Goal: Information Seeking & Learning: Check status

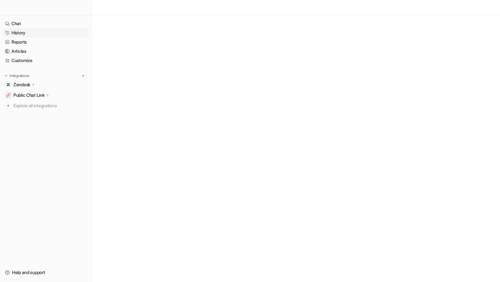
click at [25, 32] on link "History" at bounding box center [46, 32] width 86 height 9
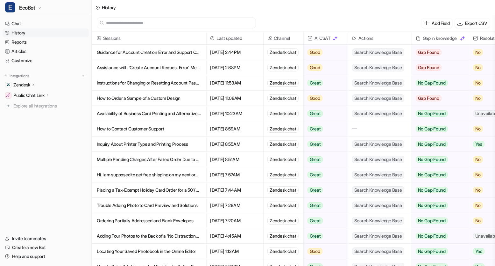
click at [195, 99] on p "How to Order a Sample of a Custom Design" at bounding box center [149, 97] width 104 height 15
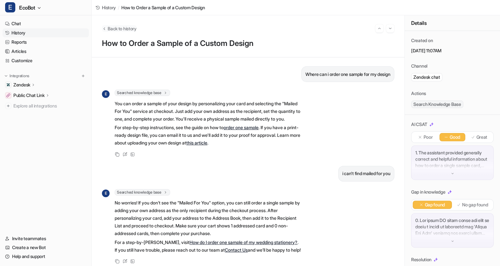
click at [123, 29] on span "Back to history" at bounding box center [122, 28] width 29 height 7
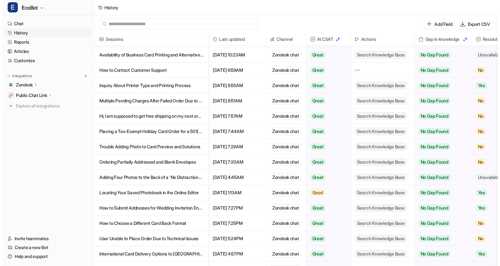
scroll to position [62, 0]
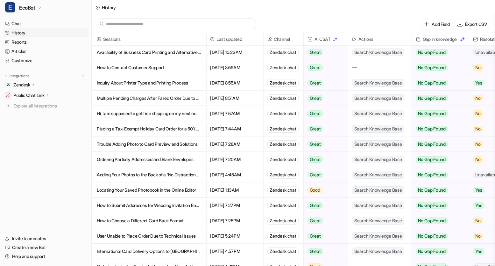
click at [154, 100] on p "Multiple Pending Charges After Failed Order Due to Debit Card Issue" at bounding box center [149, 97] width 104 height 15
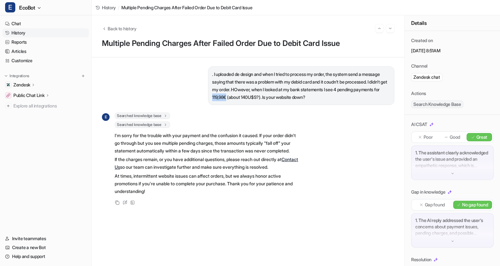
drag, startPoint x: 269, startPoint y: 96, endPoint x: 253, endPoint y: 96, distance: 16.2
click at [253, 96] on p ". I uploaded de design and when I tried to process my order, the system send a …" at bounding box center [301, 85] width 178 height 31
drag, startPoint x: 294, startPoint y: 97, endPoint x: 302, endPoint y: 97, distance: 8.0
click at [302, 97] on p ". I uploaded de design and when I tried to process my order, the system send a …" at bounding box center [301, 85] width 178 height 31
click at [266, 97] on p ". I uploaded de design and when I tried to process my order, the system send a …" at bounding box center [301, 85] width 178 height 31
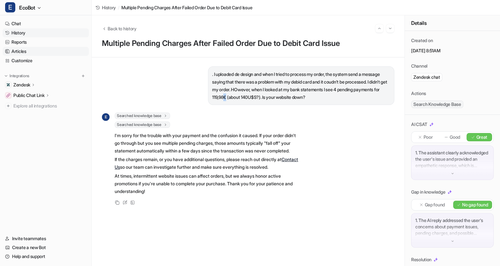
click at [24, 52] on link "Articles" at bounding box center [46, 51] width 86 height 9
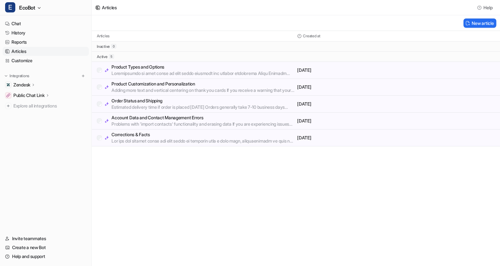
click at [215, 68] on p "Product Types and Options" at bounding box center [202, 67] width 183 height 6
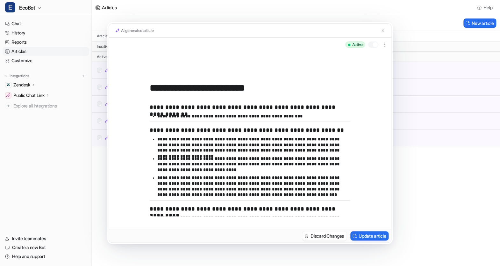
click at [190, 12] on div "**********" at bounding box center [250, 133] width 500 height 266
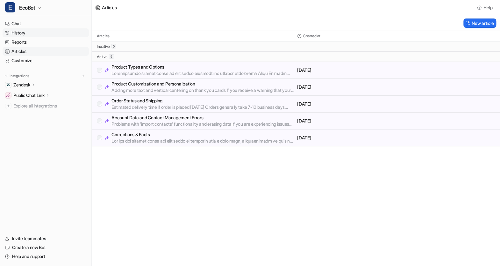
click at [33, 33] on link "History" at bounding box center [46, 32] width 86 height 9
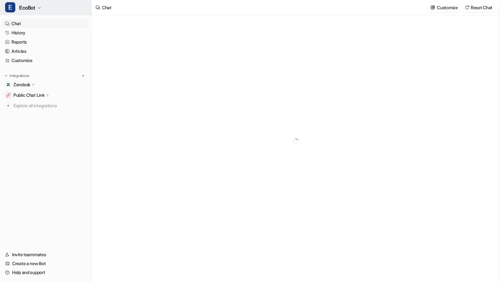
type textarea "**********"
click at [20, 32] on link "History" at bounding box center [46, 32] width 86 height 9
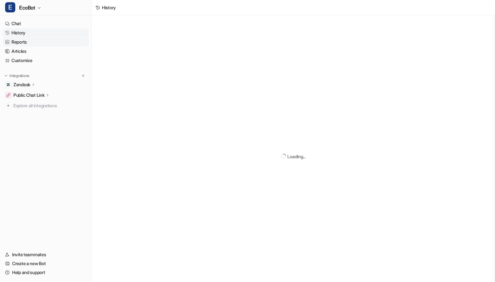
click at [23, 42] on link "Reports" at bounding box center [46, 42] width 86 height 9
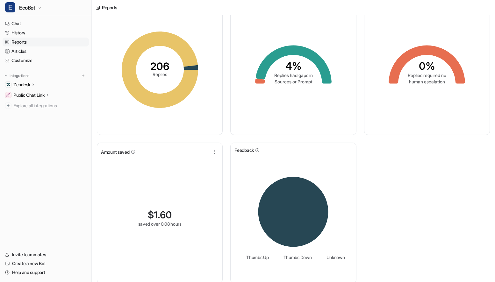
scroll to position [41, 0]
